Goal: Check status: Check status

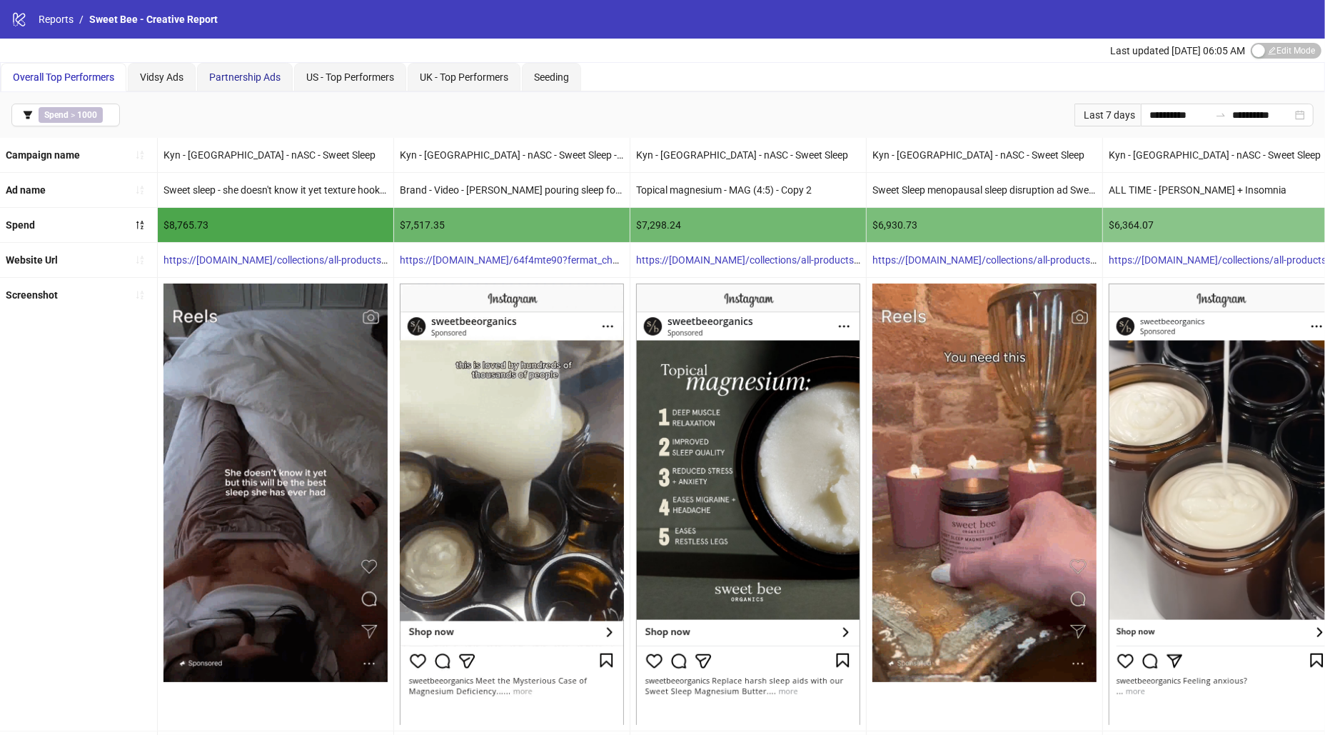
click at [241, 74] on span "Partnership Ads" at bounding box center [244, 76] width 71 height 11
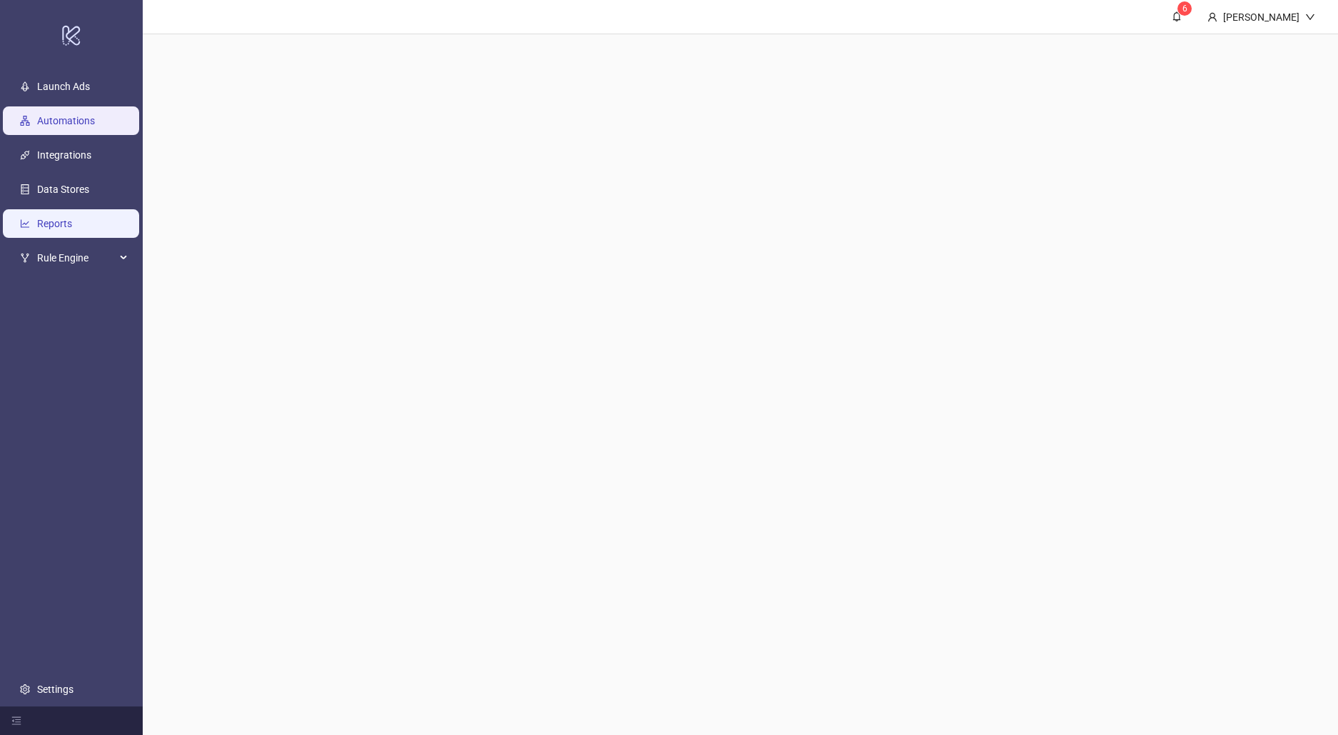
click at [72, 220] on link "Reports" at bounding box center [54, 223] width 35 height 11
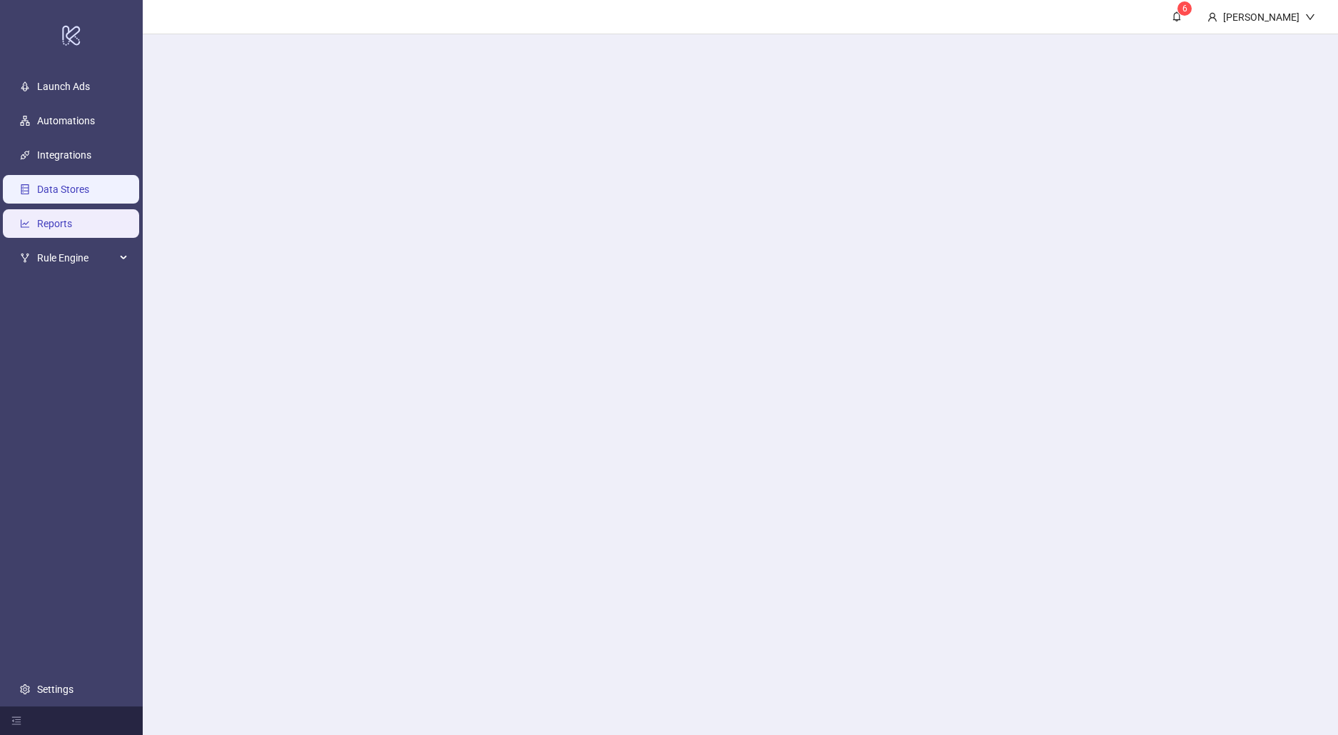
click at [67, 186] on link "Data Stores" at bounding box center [63, 188] width 52 height 11
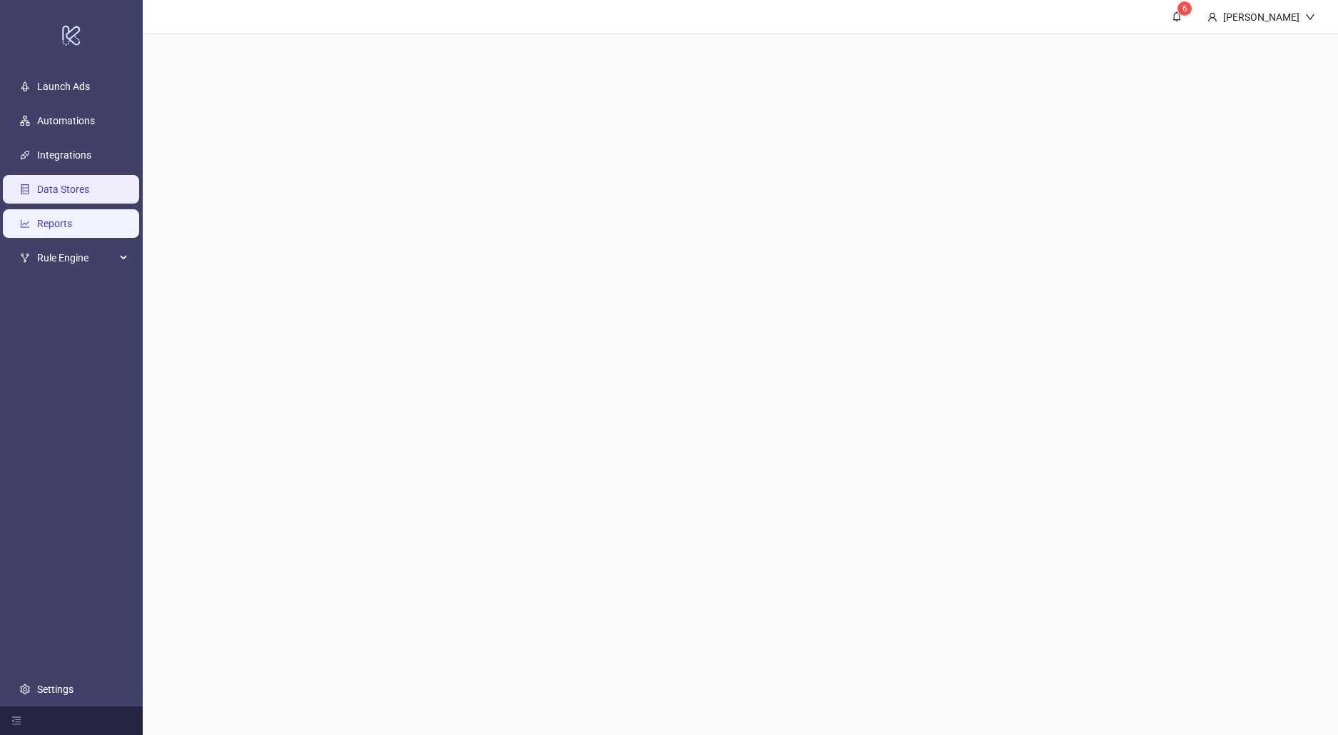
click at [59, 227] on link "Reports" at bounding box center [54, 223] width 35 height 11
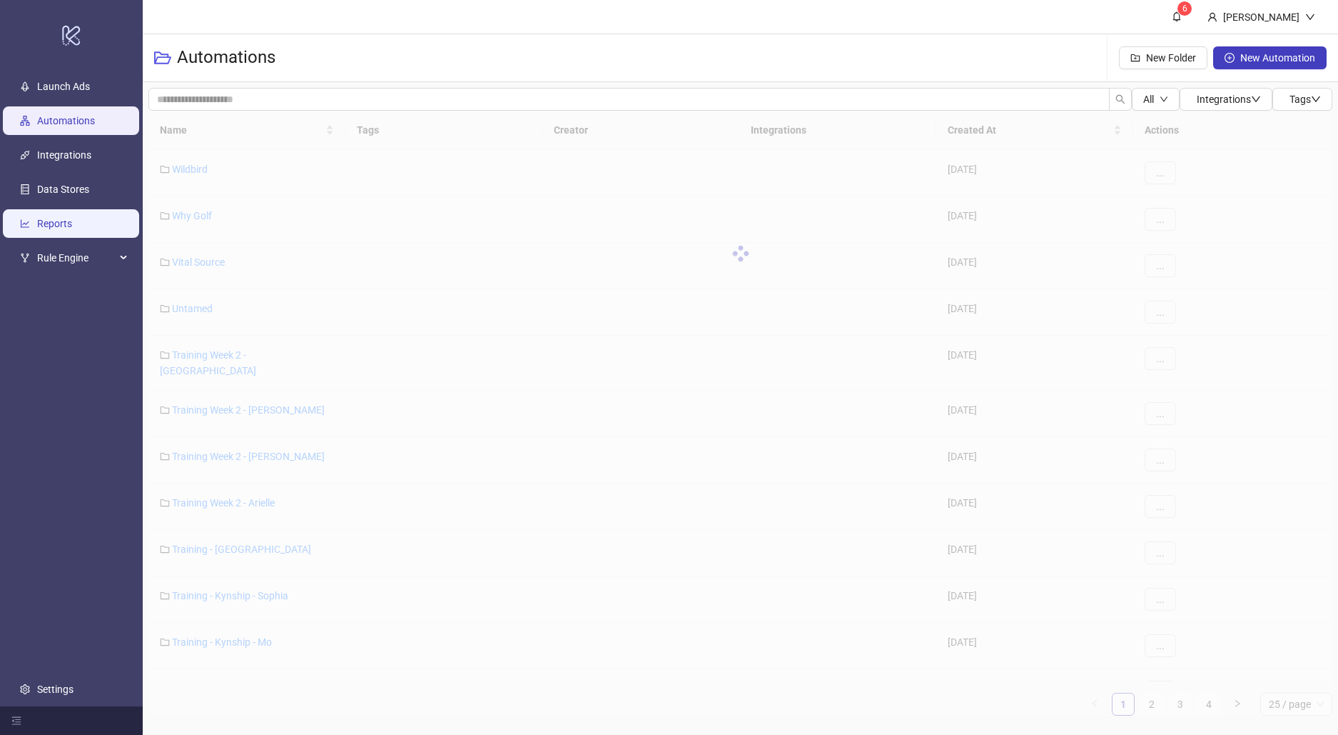
click at [72, 229] on link "Reports" at bounding box center [54, 223] width 35 height 11
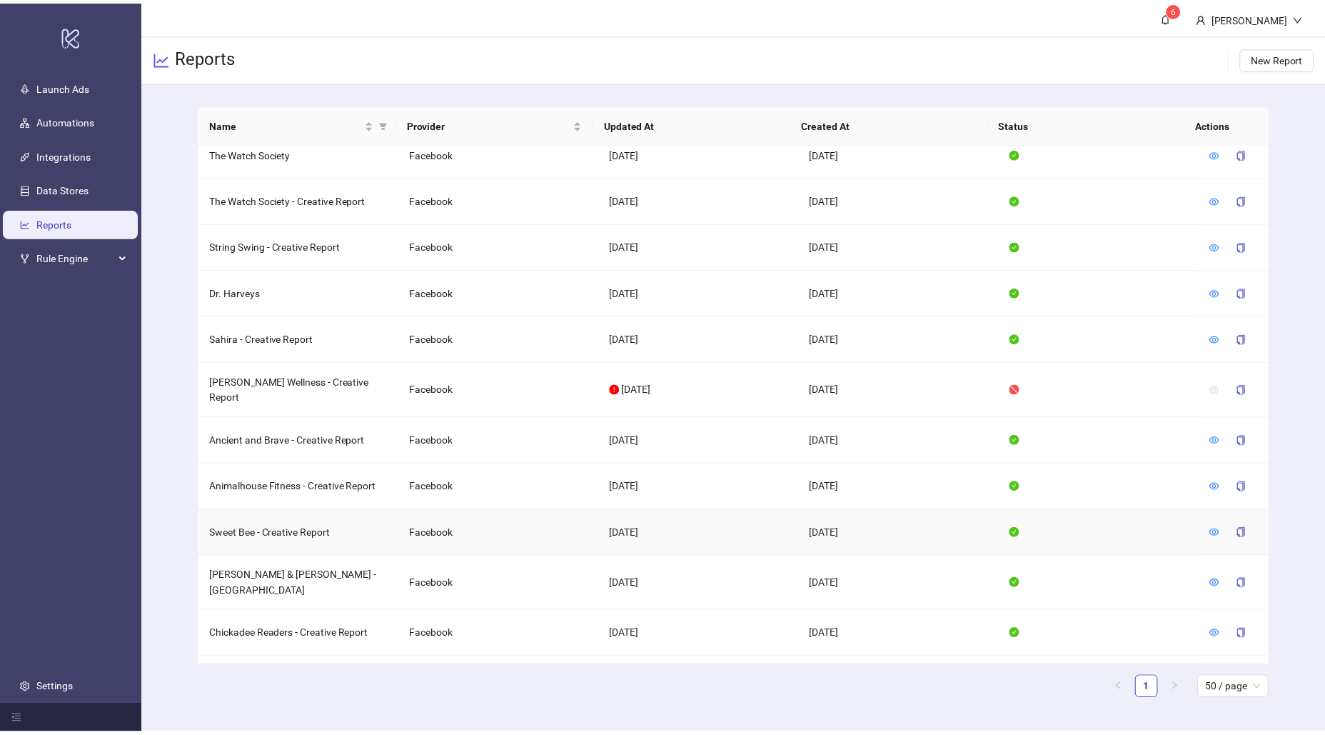
scroll to position [590, 0]
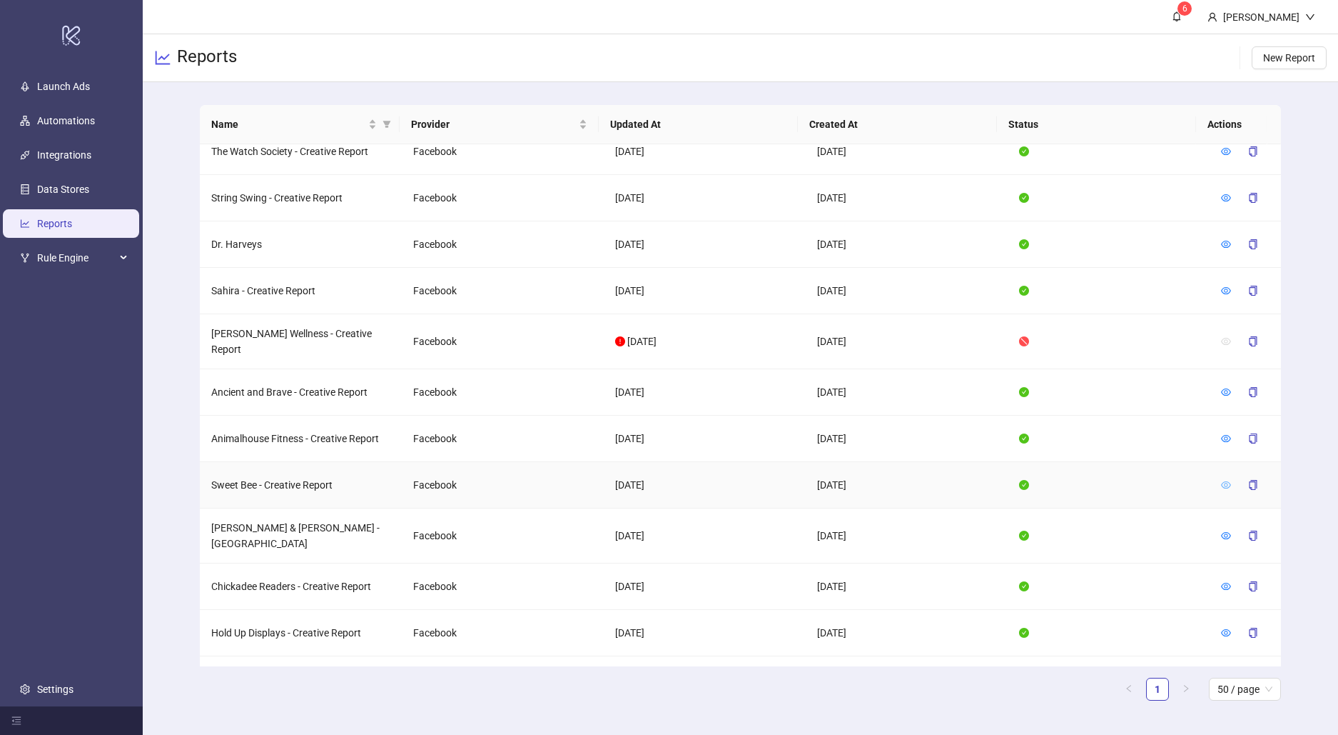
click at [1221, 481] on icon "eye" at bounding box center [1226, 484] width 10 height 7
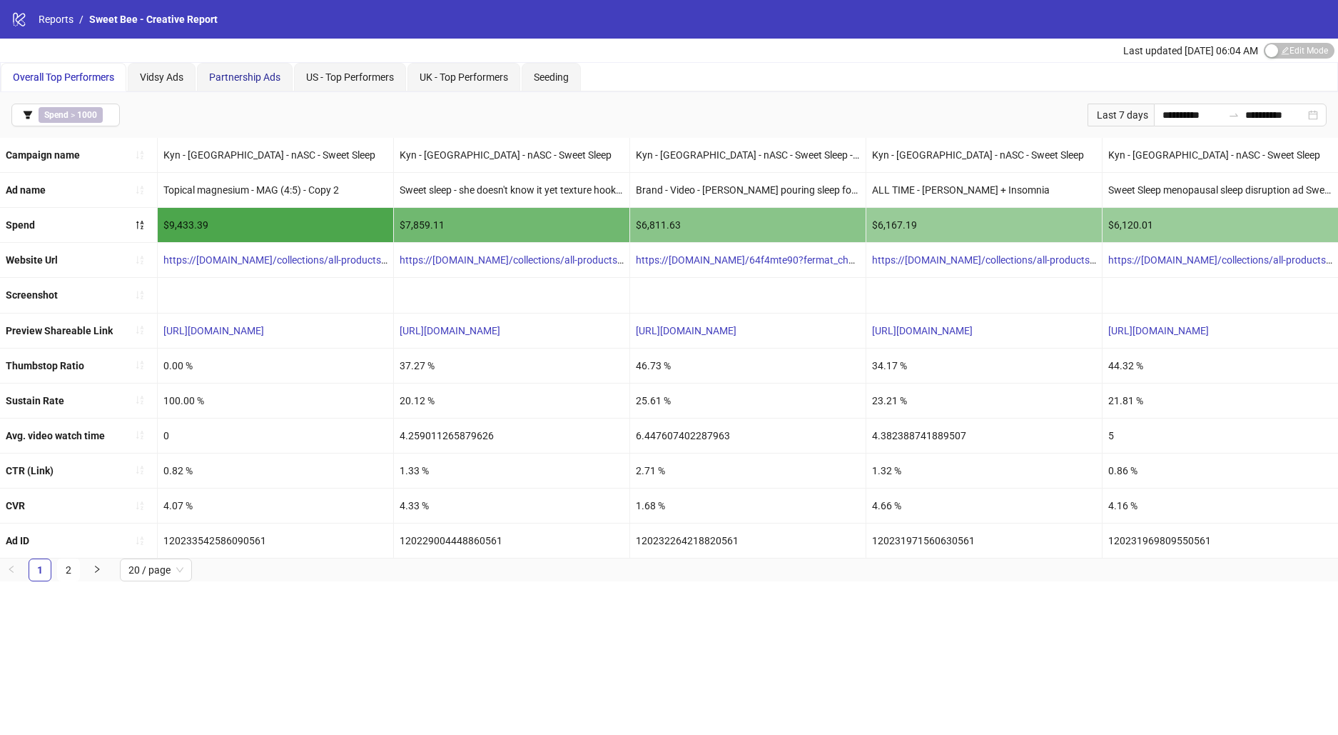
click at [240, 77] on span "Partnership Ads" at bounding box center [244, 76] width 71 height 11
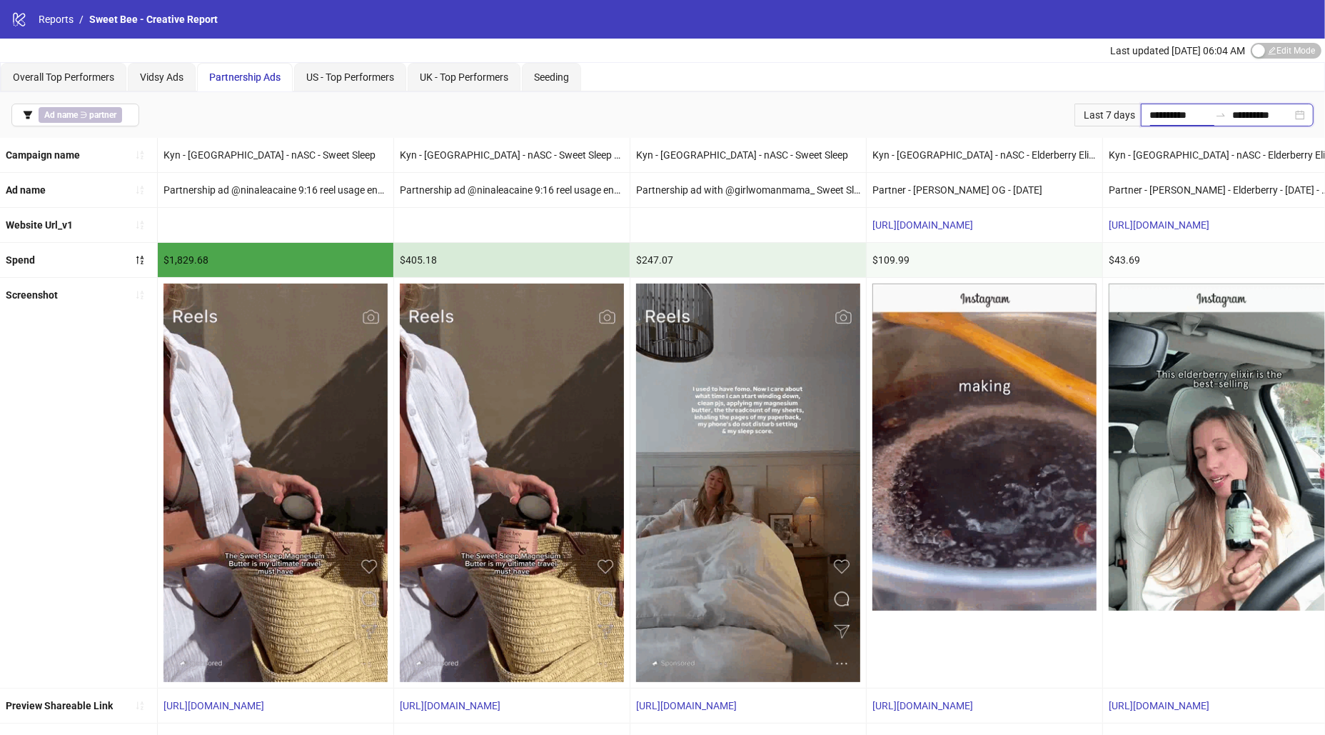
click at [1166, 114] on input "**********" at bounding box center [1179, 115] width 60 height 16
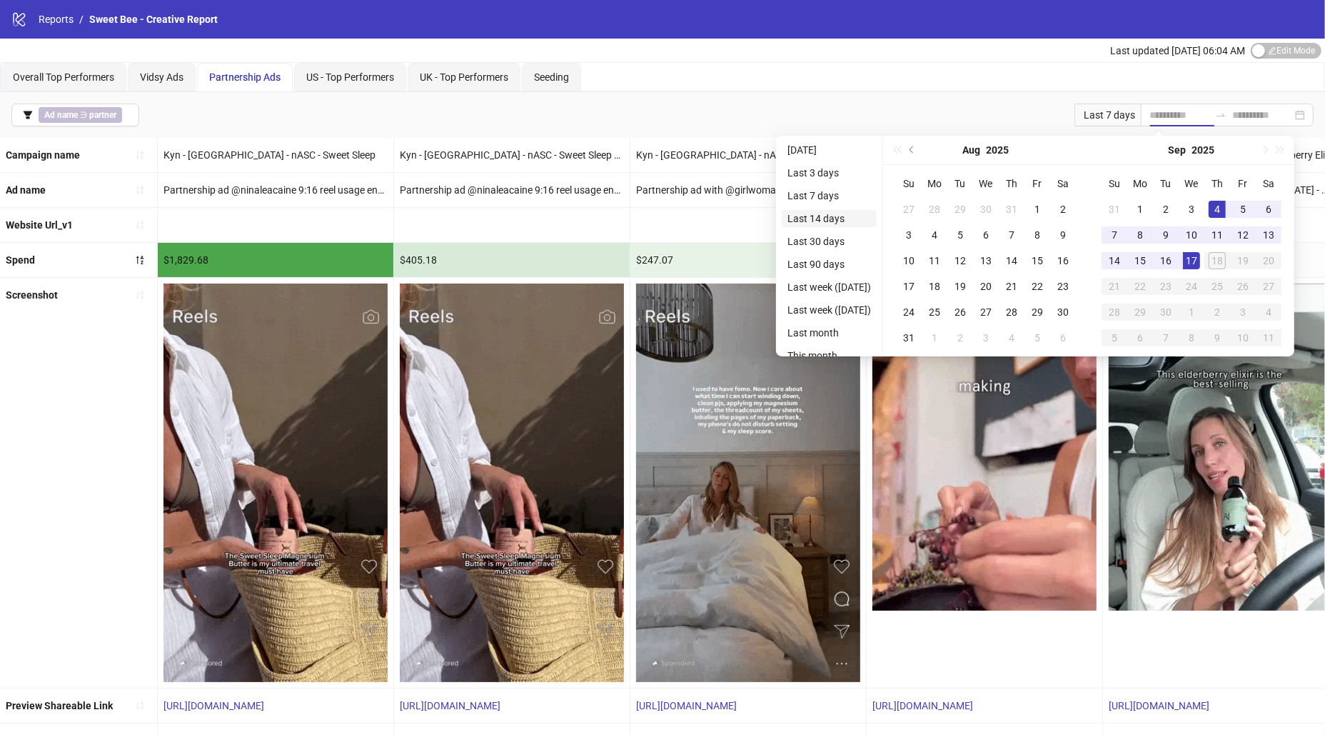
click at [826, 215] on li "Last 14 days" at bounding box center [829, 218] width 95 height 17
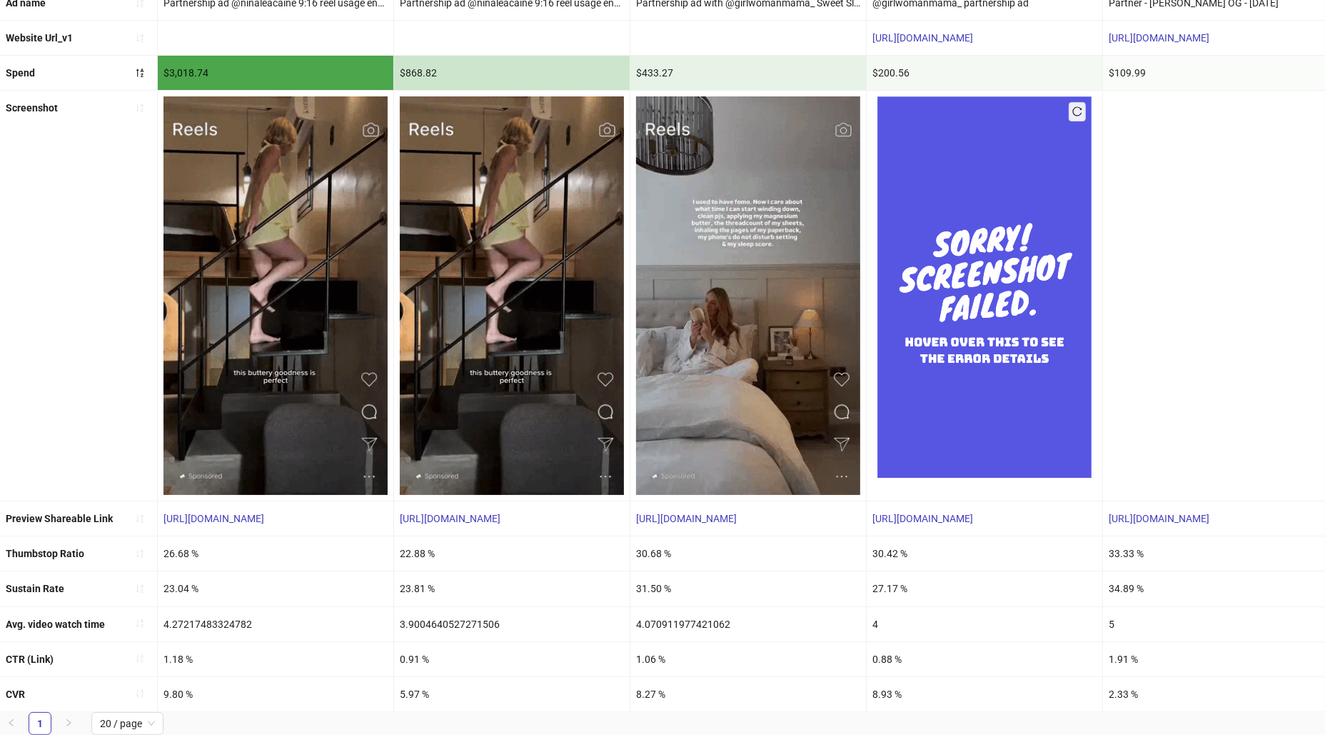
scroll to position [193, 0]
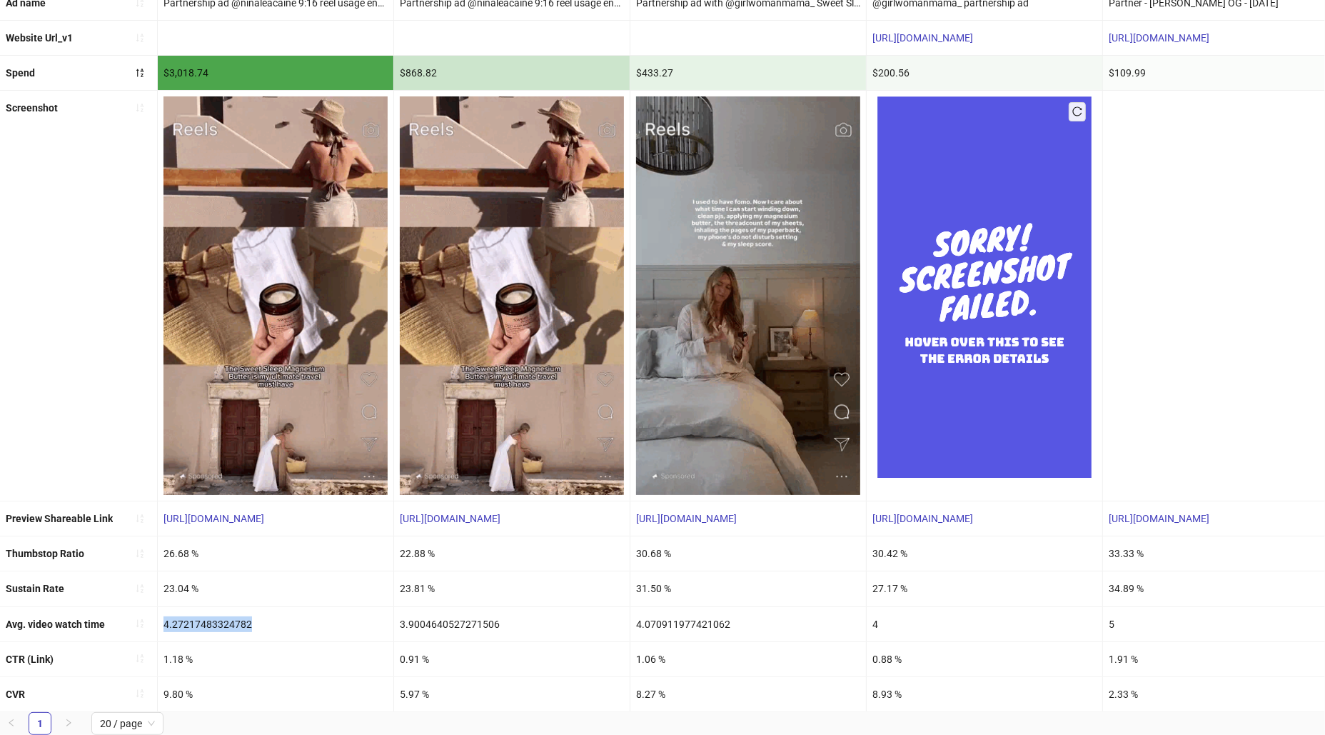
drag, startPoint x: 162, startPoint y: 615, endPoint x: 264, endPoint y: 618, distance: 102.1
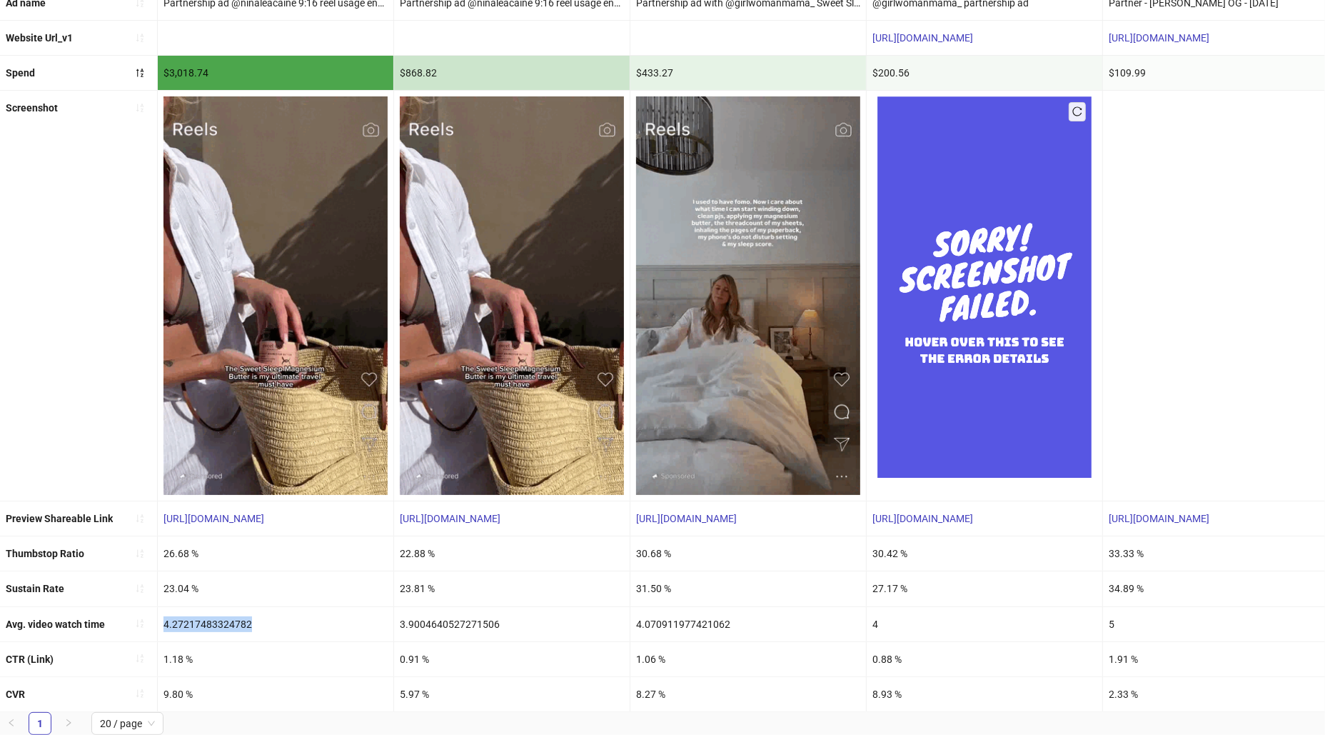
click at [264, 618] on div "4.27217483324782" at bounding box center [276, 624] width 236 height 34
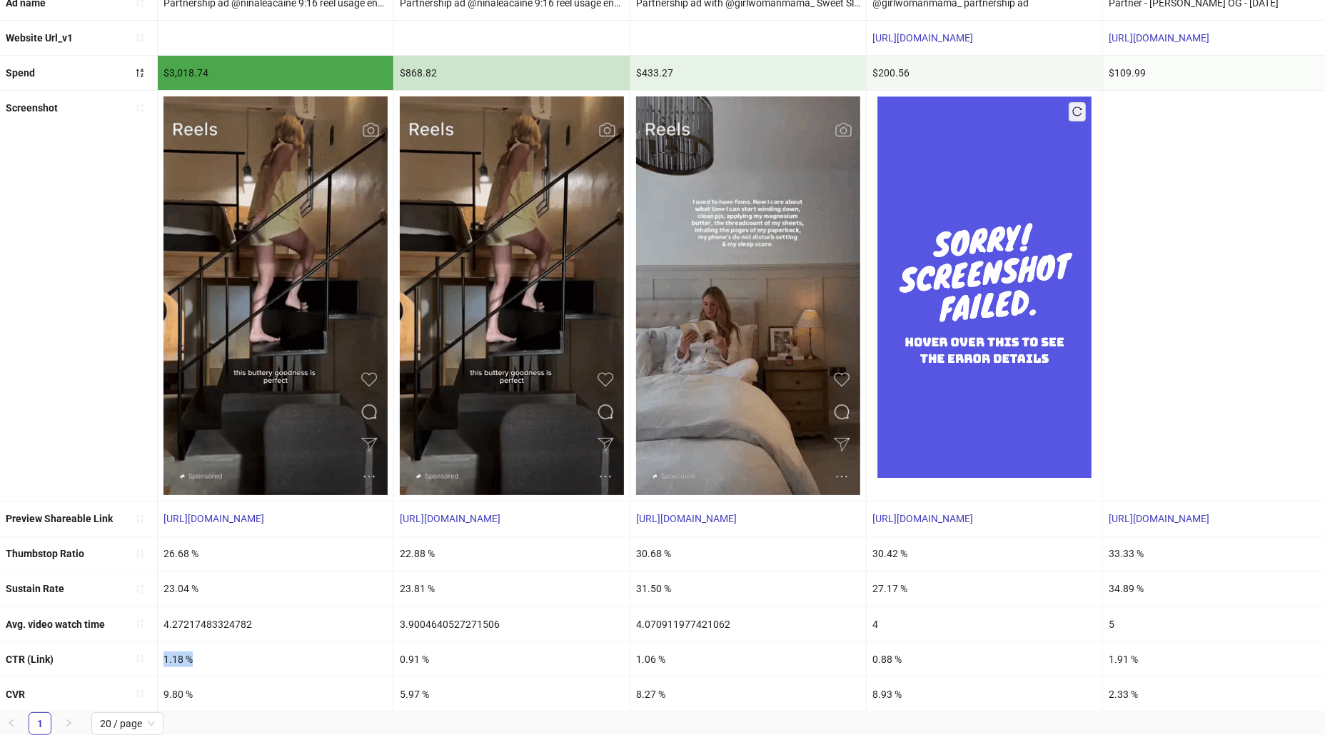
drag, startPoint x: 164, startPoint y: 651, endPoint x: 251, endPoint y: 663, distance: 87.2
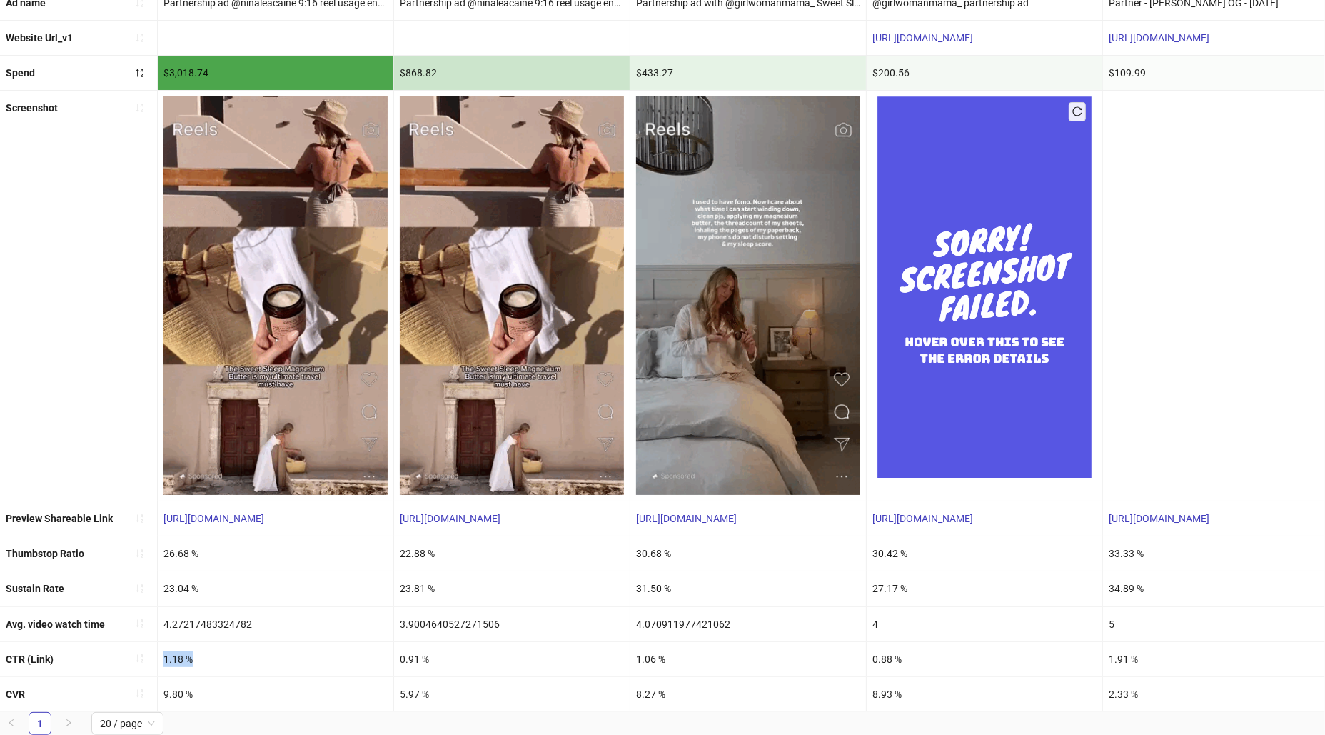
click at [252, 665] on div "1.18 %" at bounding box center [276, 659] width 236 height 34
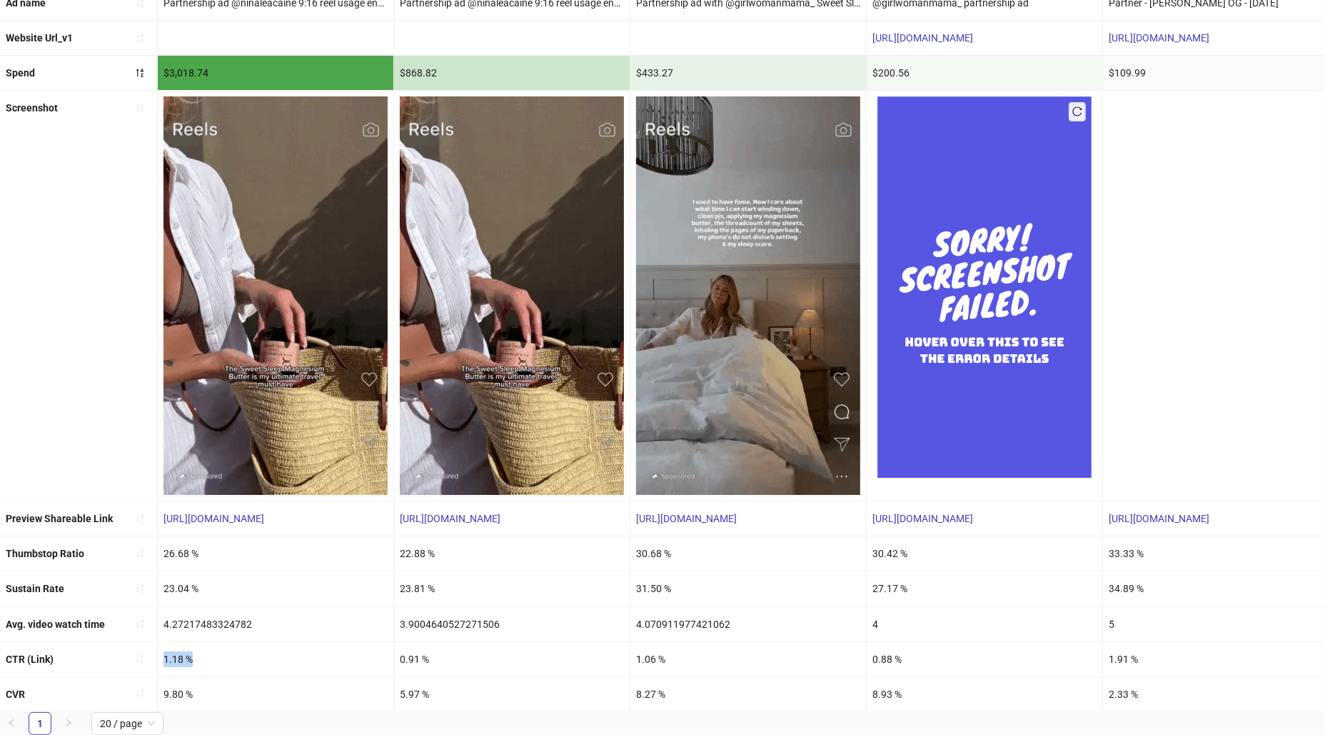
scroll to position [196, 0]
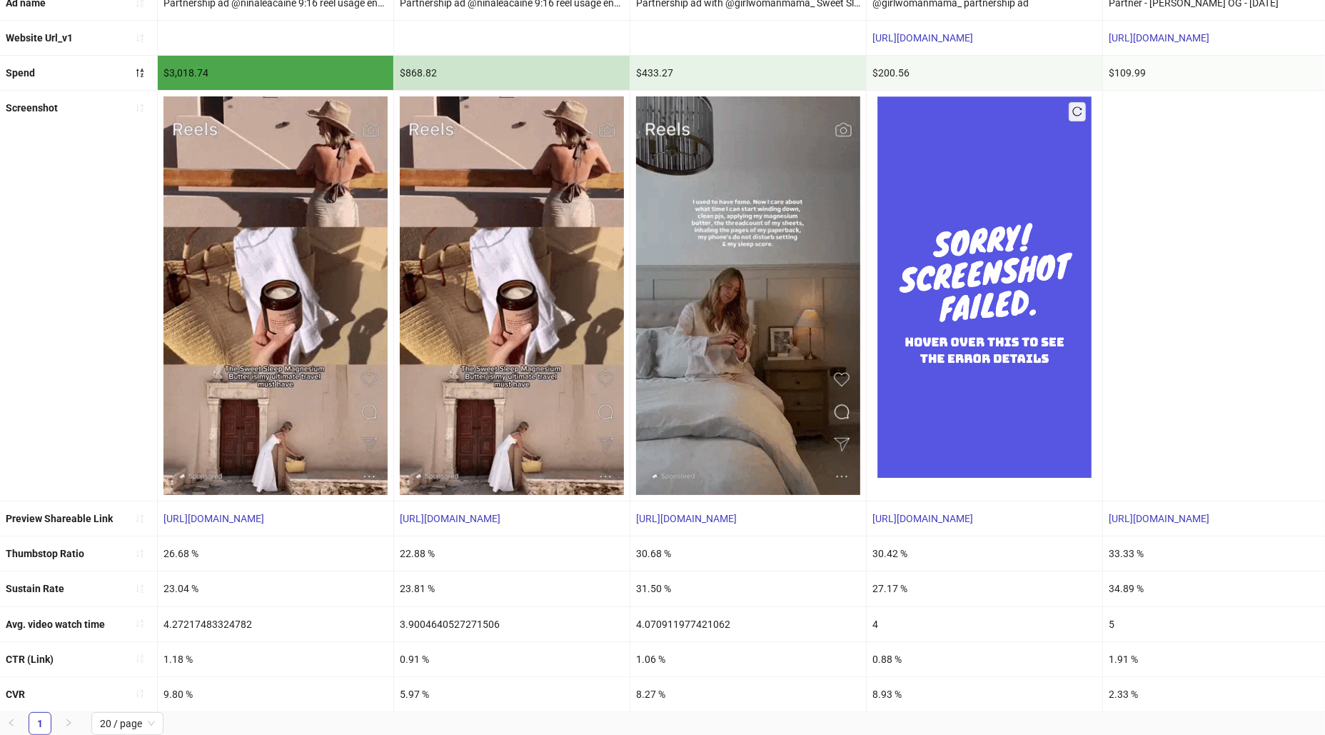
click at [169, 677] on div "9.80 %" at bounding box center [276, 694] width 236 height 34
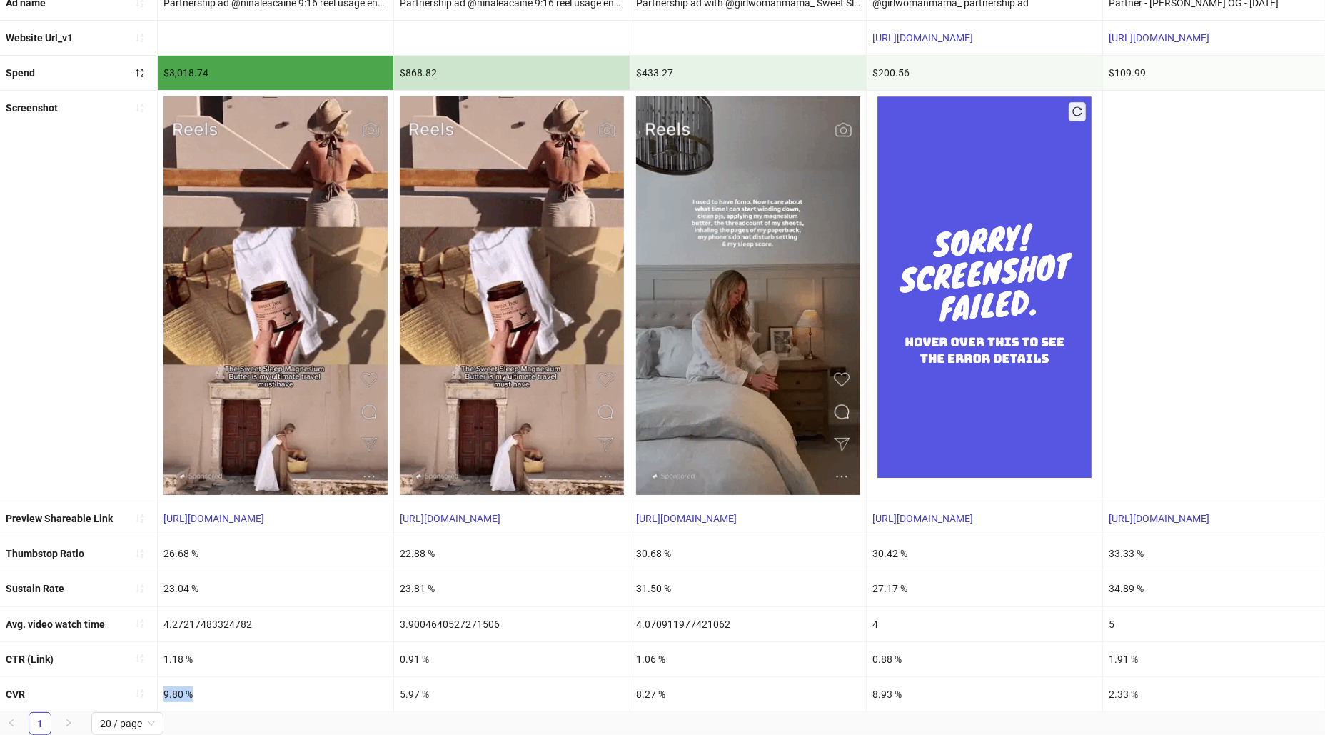
drag, startPoint x: 163, startPoint y: 680, endPoint x: 249, endPoint y: 679, distance: 86.4
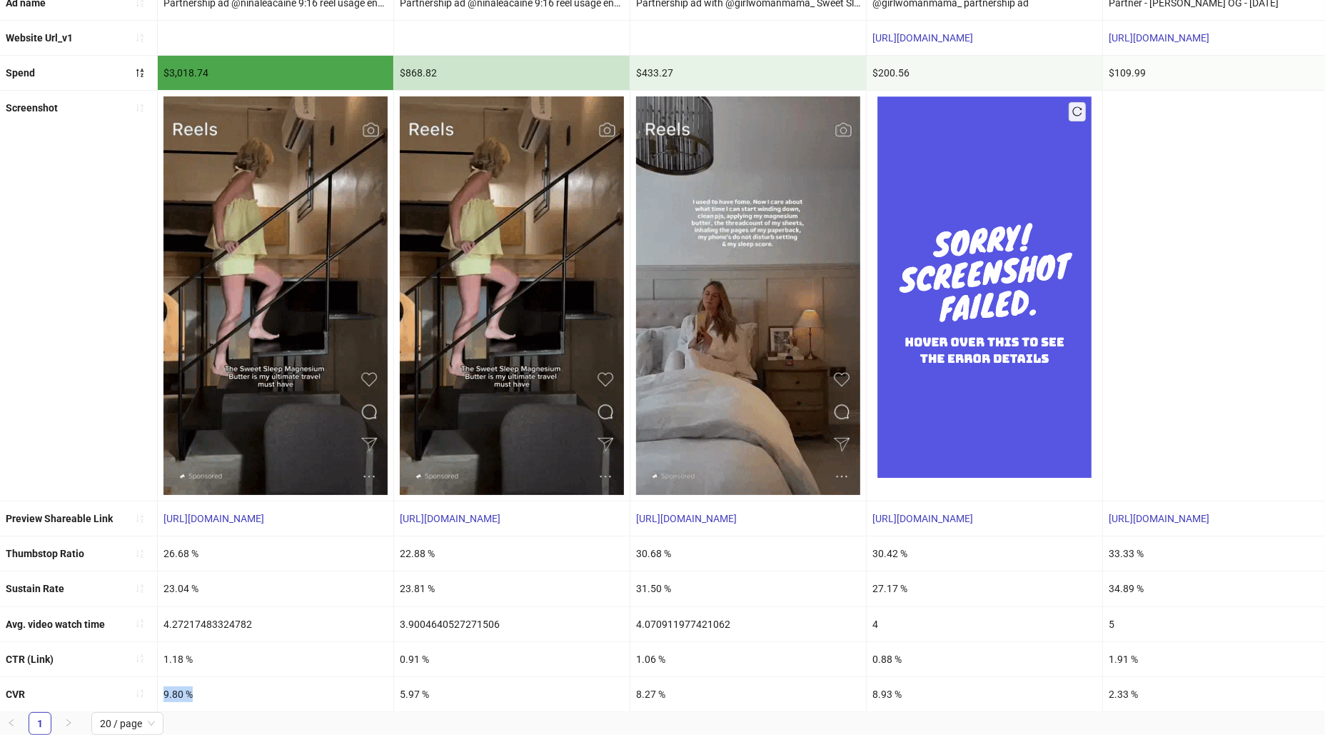
click at [249, 679] on div "9.80 %" at bounding box center [276, 694] width 236 height 34
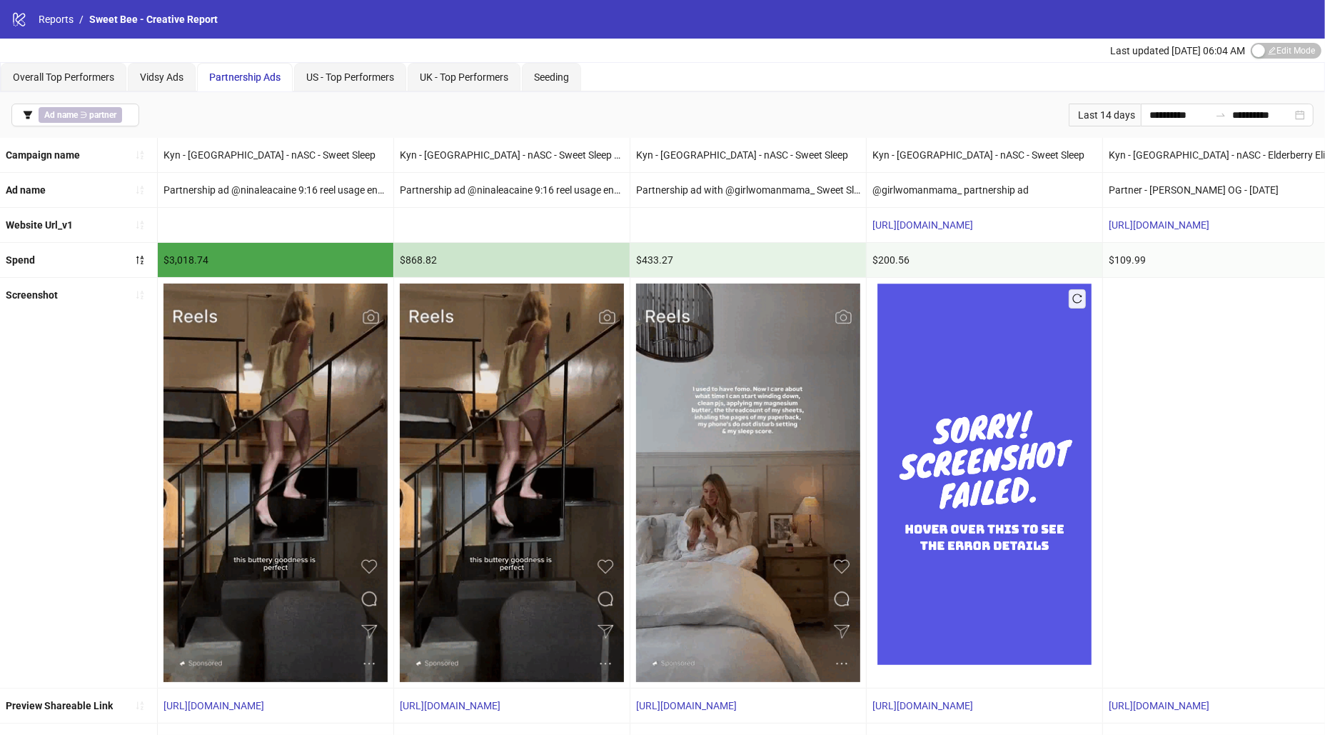
scroll to position [0, 0]
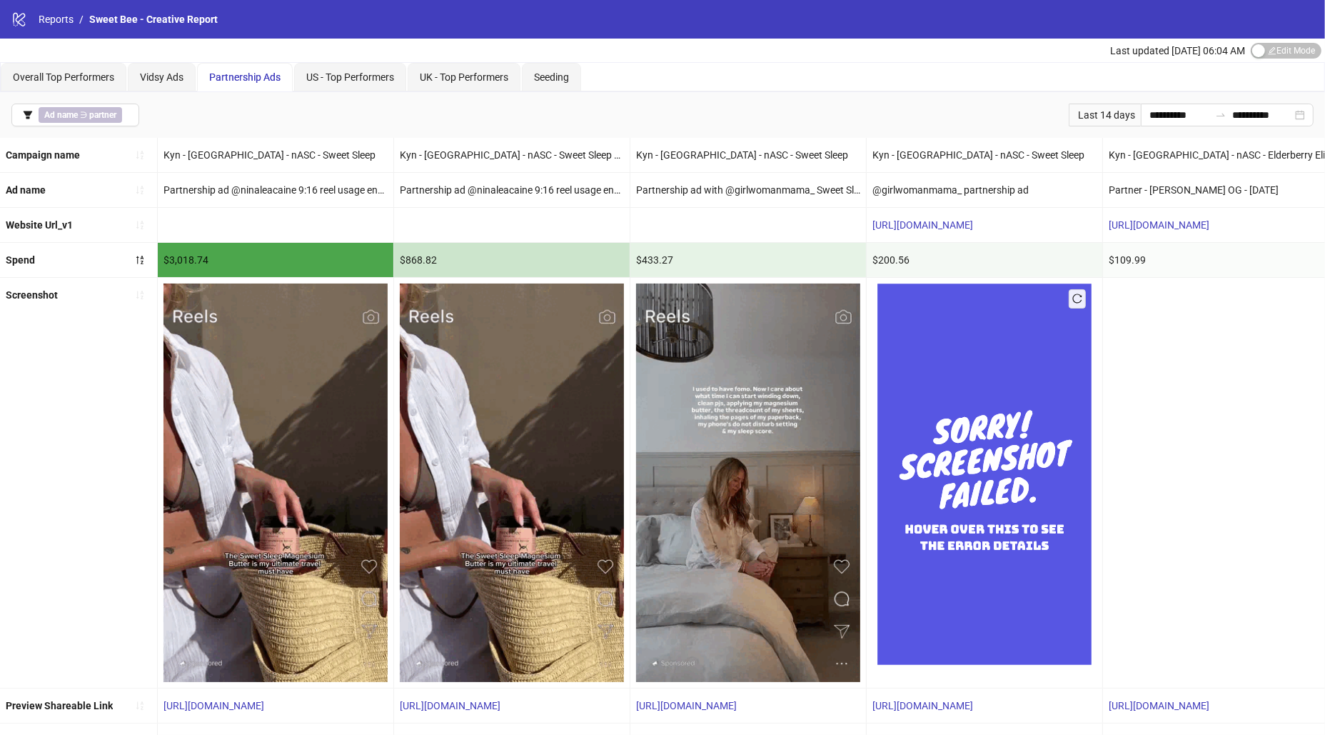
click at [1098, 116] on div "Last 14 days" at bounding box center [1105, 115] width 72 height 23
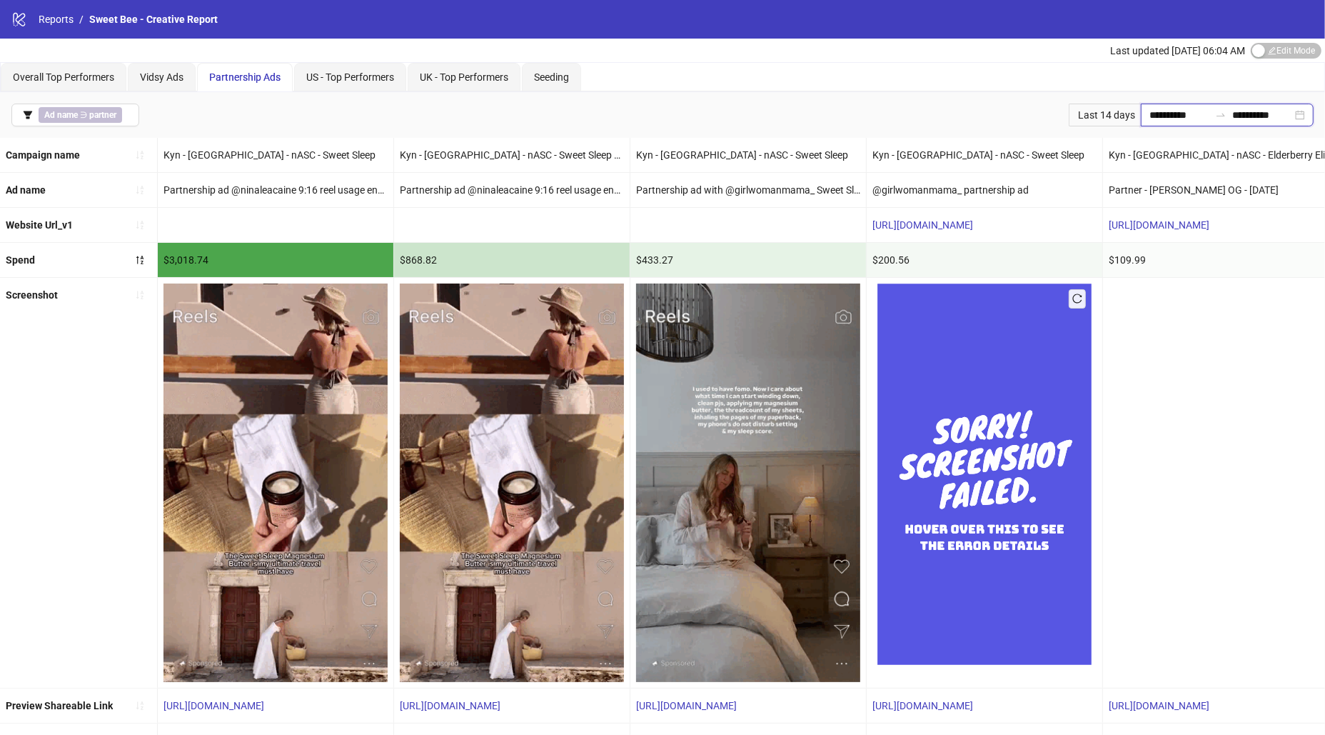
click at [1161, 108] on input "**********" at bounding box center [1179, 115] width 60 height 16
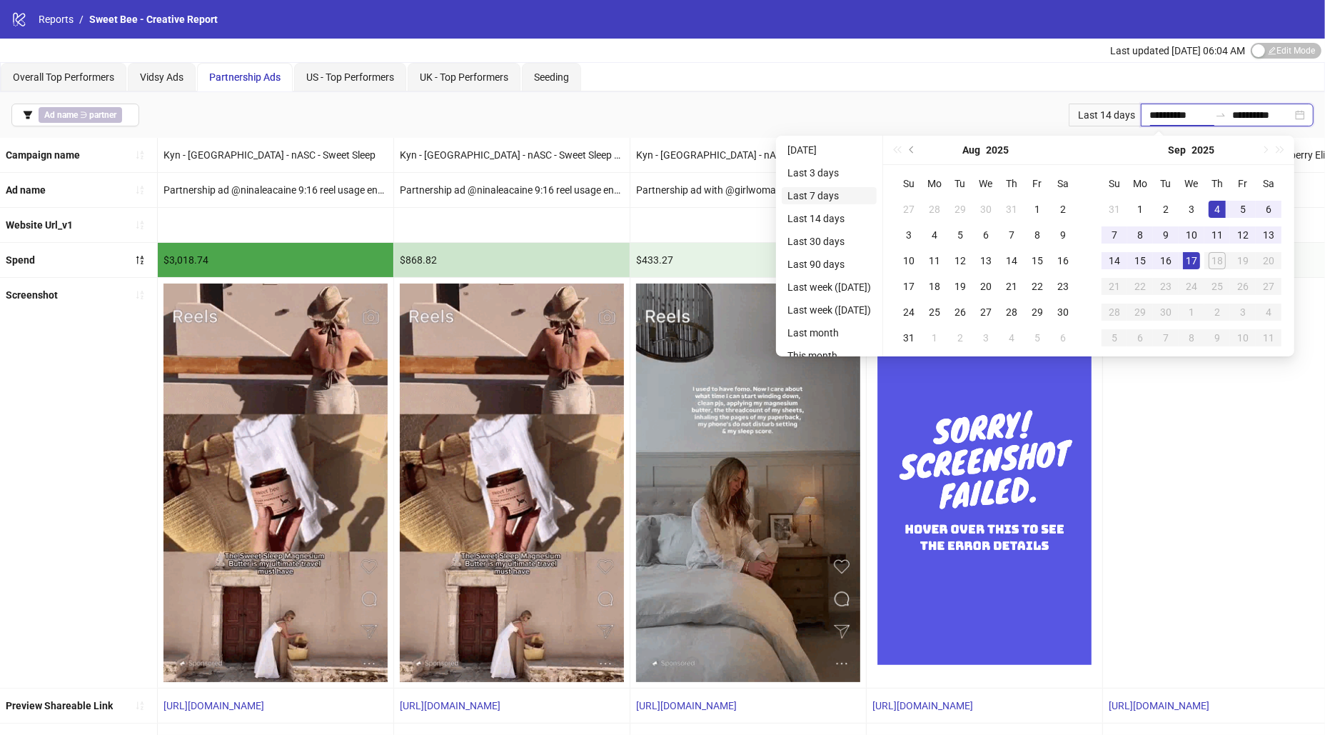
type input "**********"
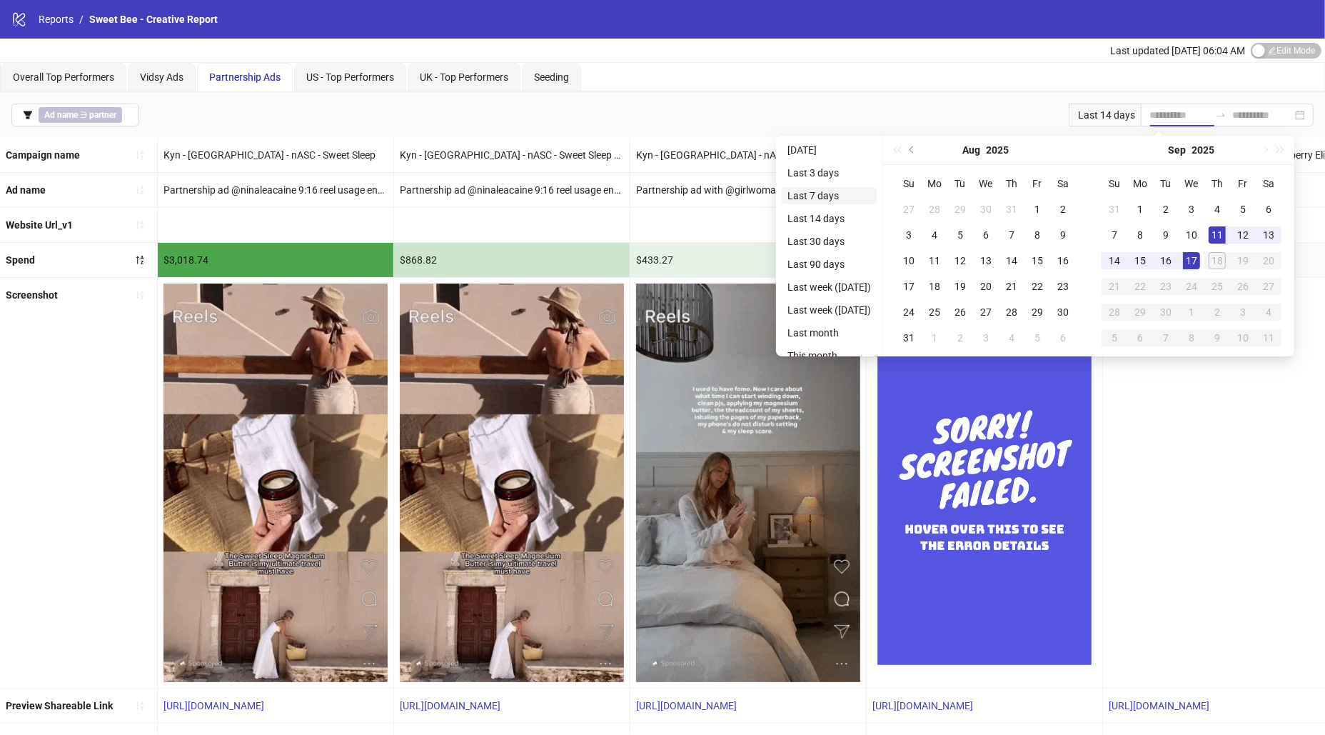
click at [819, 189] on li "Last 7 days" at bounding box center [829, 195] width 95 height 17
